Goal: Task Accomplishment & Management: Complete application form

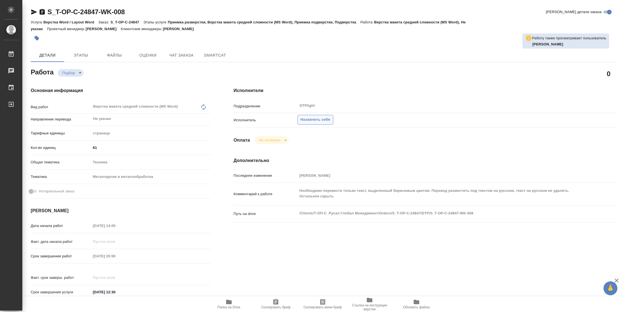
click at [316, 123] on span "Назначить себя" at bounding box center [316, 120] width 30 height 6
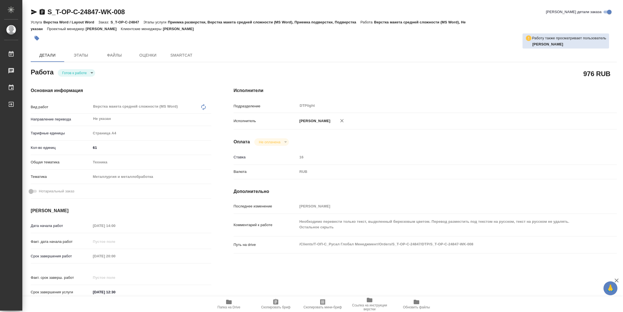
type textarea "x"
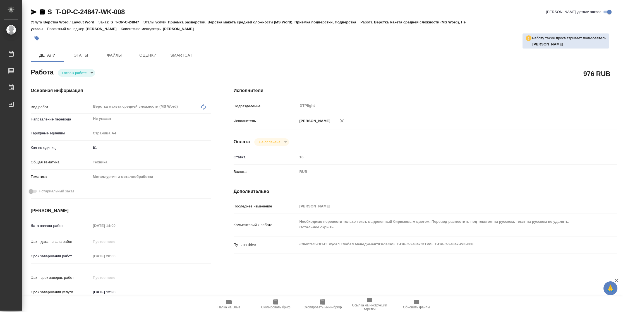
type textarea "x"
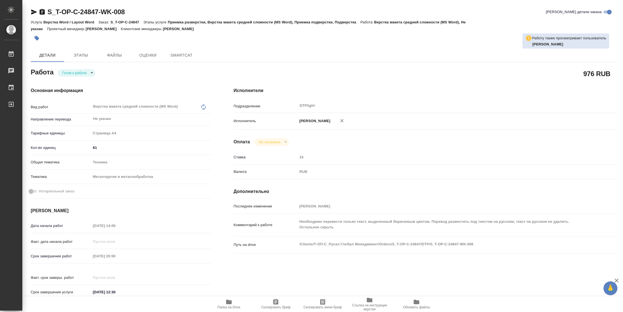
type textarea "x"
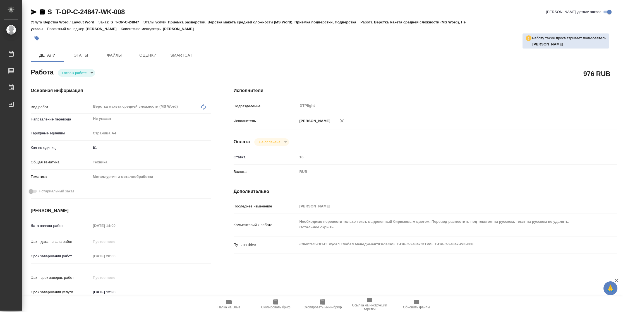
type textarea "x"
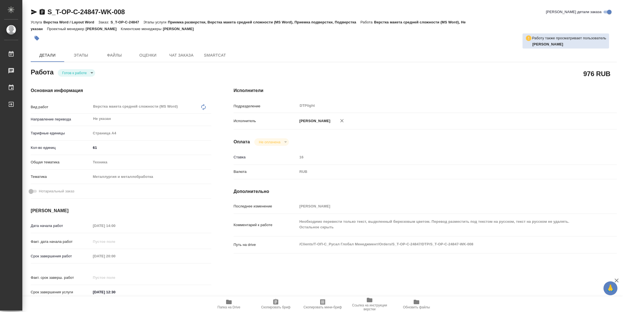
click at [80, 71] on body "🙏 .cls-1 fill:#fff; AWATERA Vasilyeva Natalia Работы Чаты График Выйти S_T-OP-C…" at bounding box center [311, 156] width 623 height 312
type textarea "x"
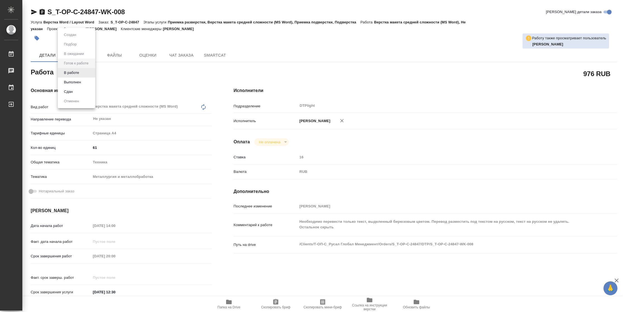
type textarea "x"
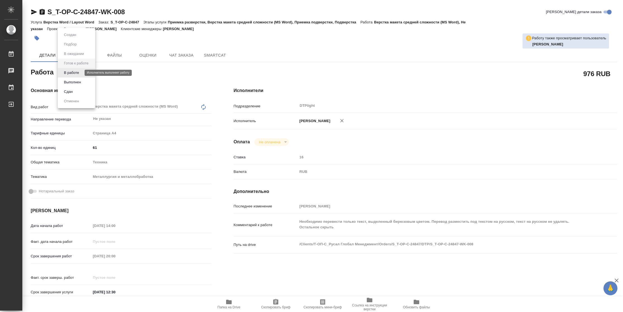
type textarea "x"
click at [80, 71] on button "В работе" at bounding box center [71, 73] width 18 height 6
type textarea "x"
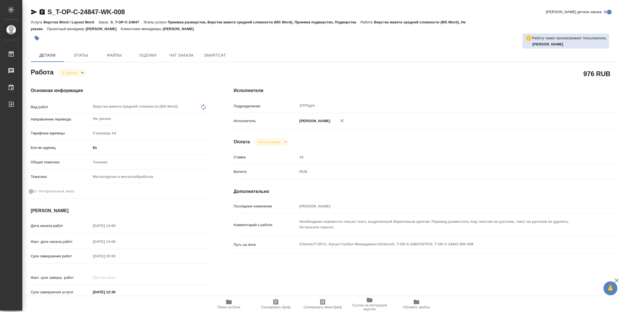
type textarea "x"
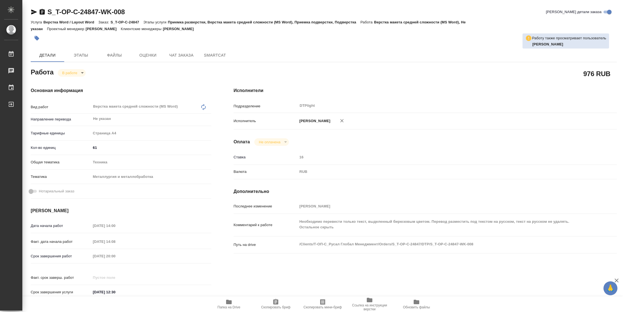
type textarea "x"
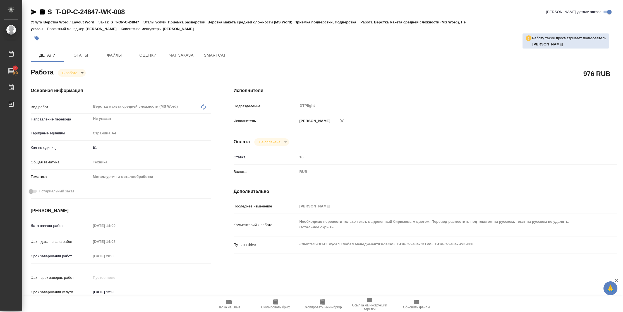
type textarea "x"
click at [33, 13] on icon "button" at bounding box center [34, 11] width 6 height 5
type textarea "x"
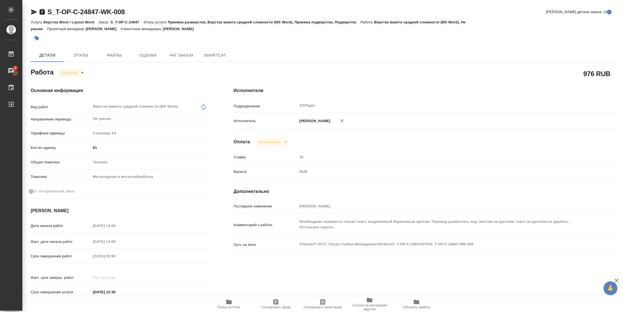
type textarea "x"
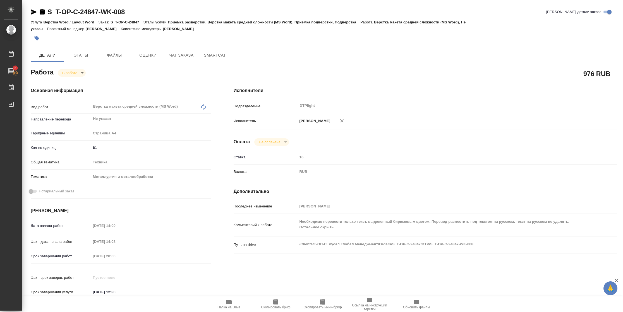
type textarea "x"
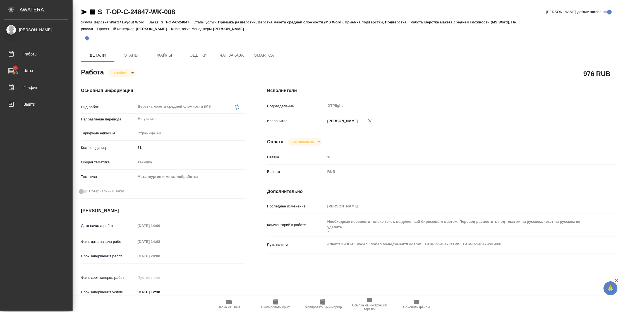
type textarea "x"
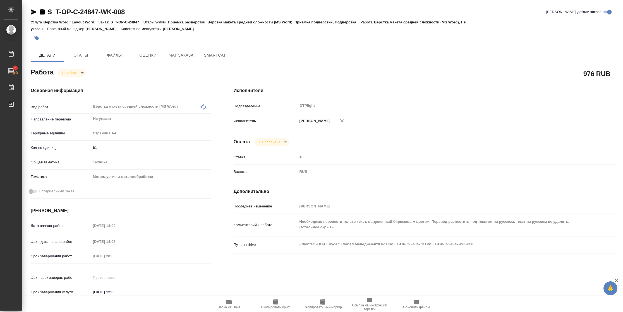
click at [230, 305] on icon "button" at bounding box center [229, 302] width 7 height 7
click at [33, 13] on icon "button" at bounding box center [34, 11] width 6 height 5
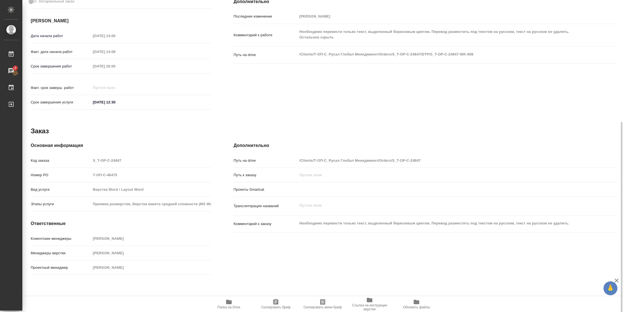
scroll to position [193, 0]
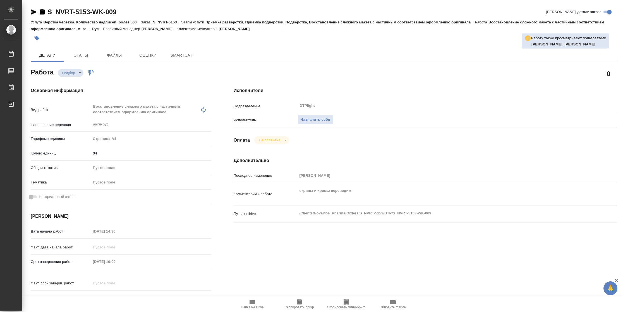
type textarea "x"
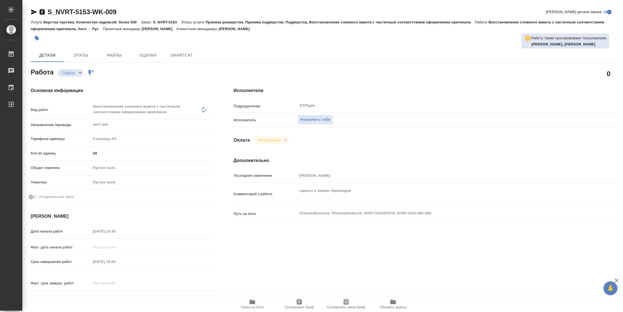
type textarea "x"
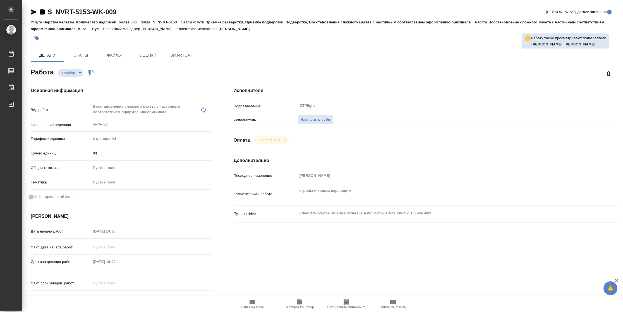
type textarea "x"
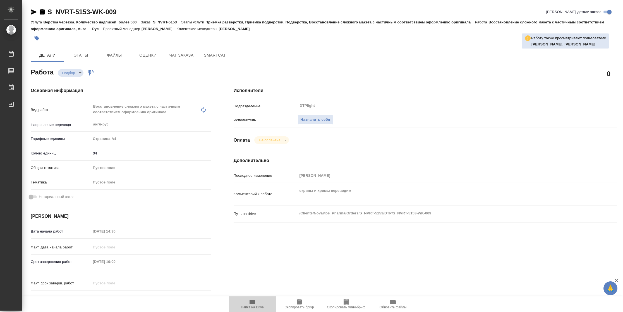
click at [252, 307] on span "Папка на Drive" at bounding box center [252, 308] width 23 height 4
type textarea "x"
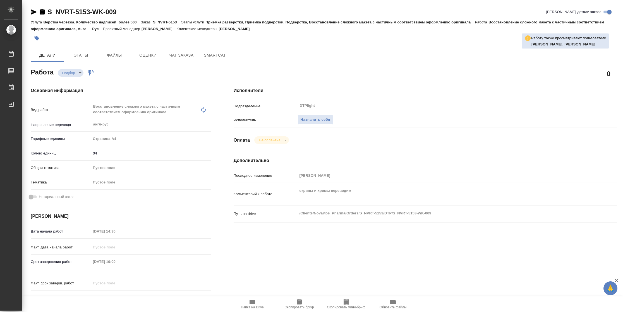
type textarea "x"
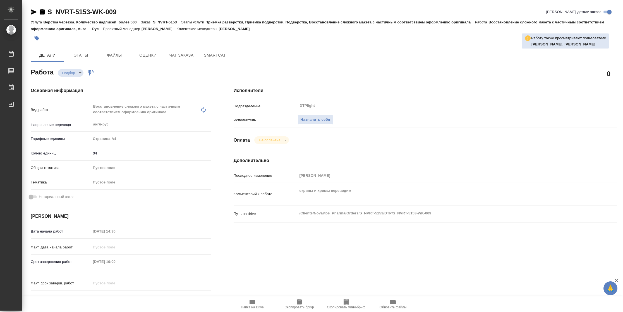
type textarea "x"
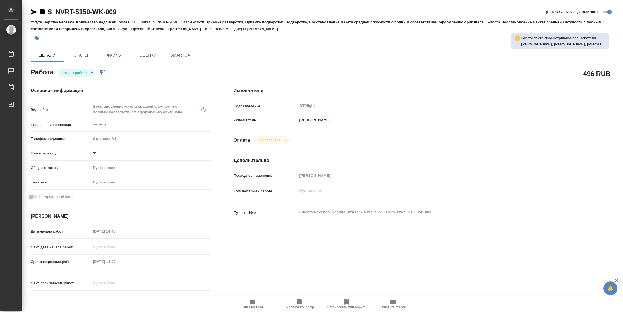
type textarea "x"
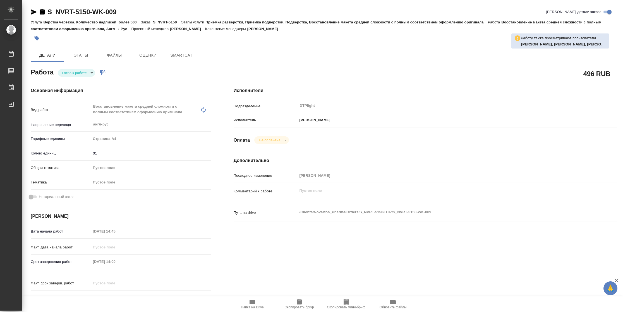
type textarea "x"
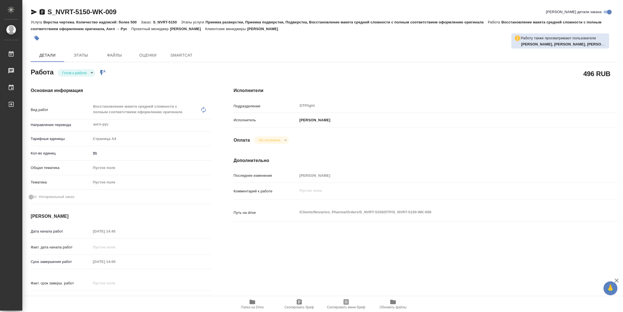
type textarea "x"
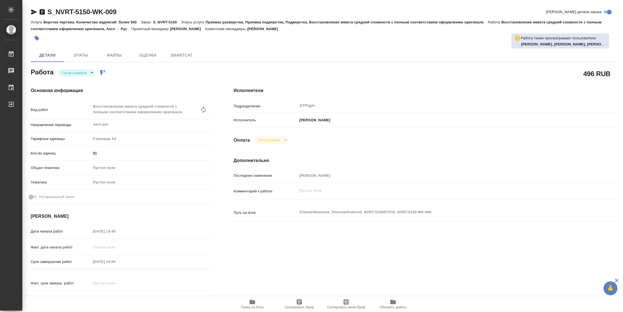
type textarea "x"
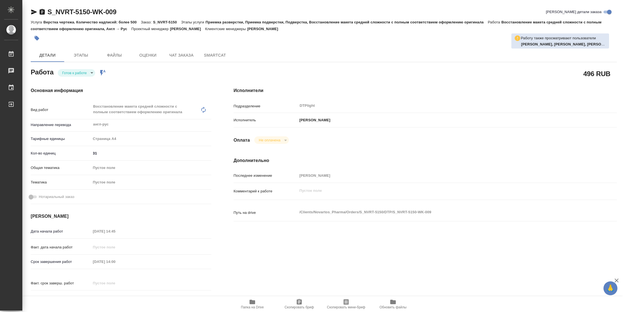
type textarea "x"
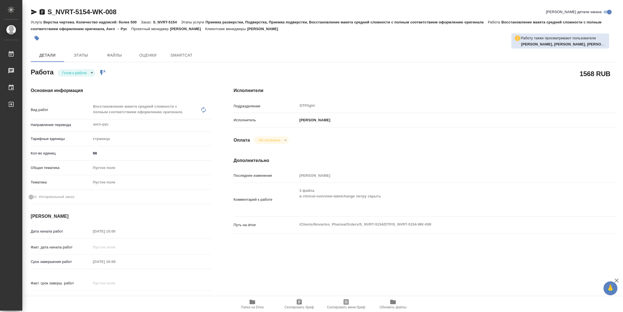
type textarea "x"
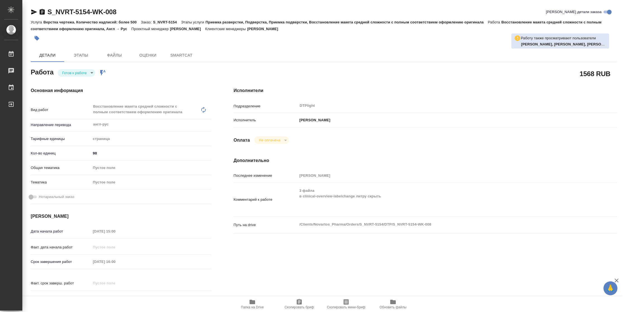
type textarea "x"
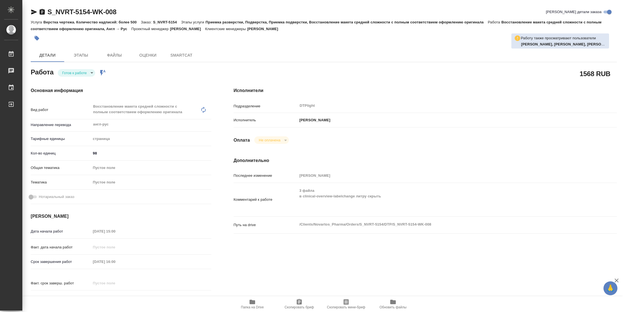
type textarea "x"
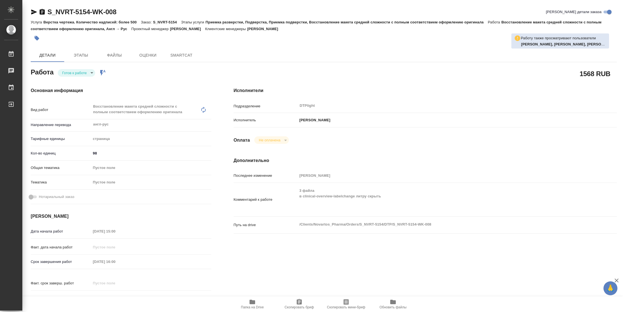
type textarea "x"
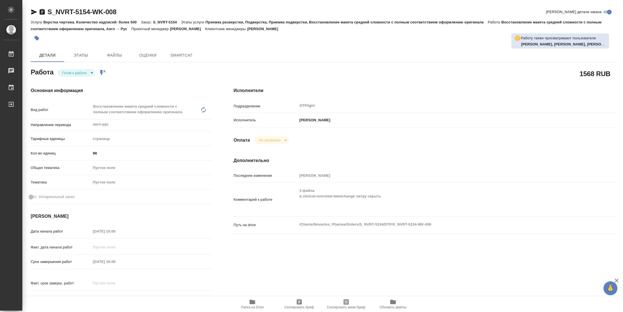
click at [253, 302] on icon "button" at bounding box center [253, 302] width 6 height 4
type textarea "x"
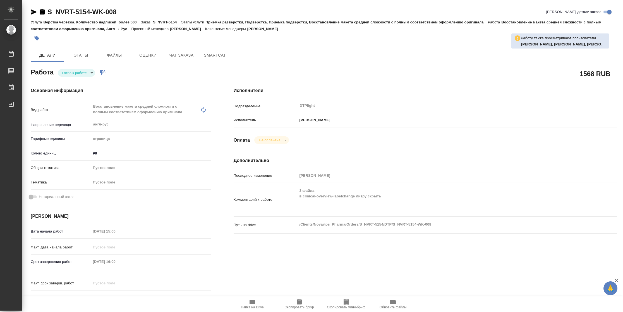
type textarea "x"
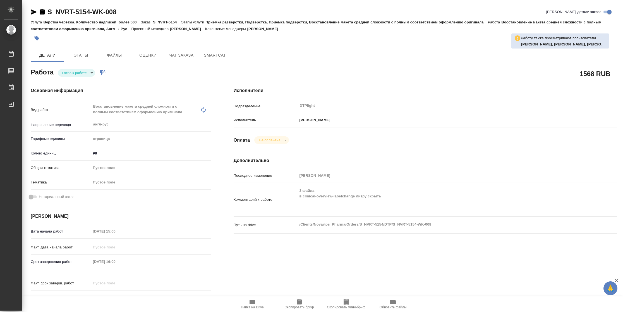
type textarea "x"
